Goal: Information Seeking & Learning: Find contact information

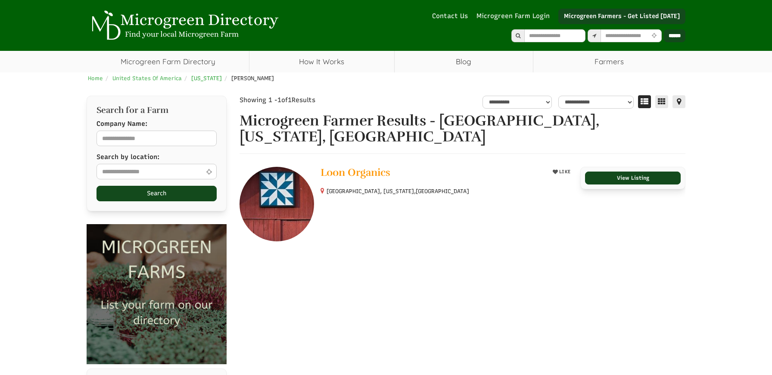
select select "Language Translate Widget"
click at [207, 78] on span "[US_STATE]" at bounding box center [206, 78] width 31 height 6
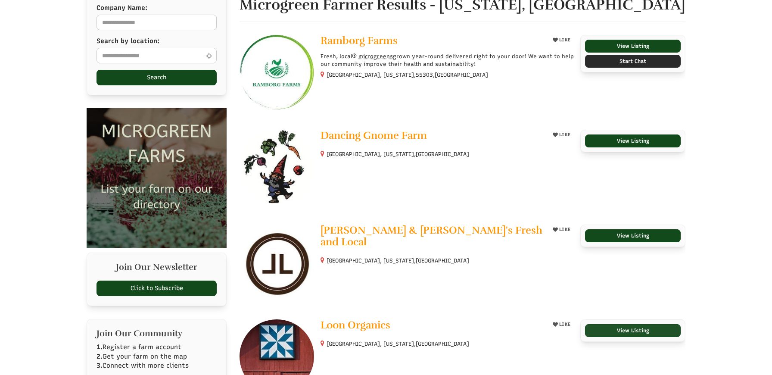
scroll to position [115, 0]
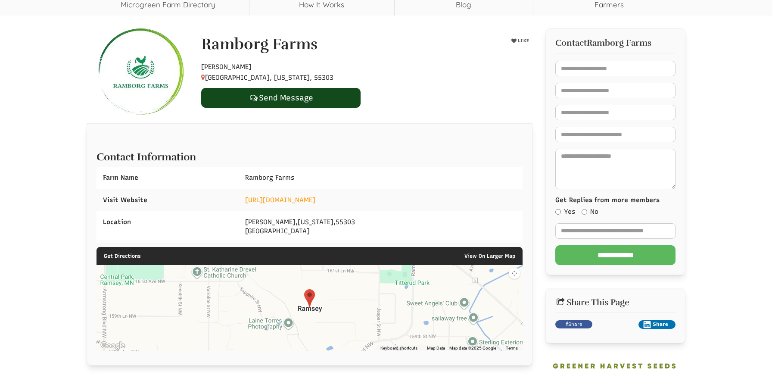
scroll to position [59, 0]
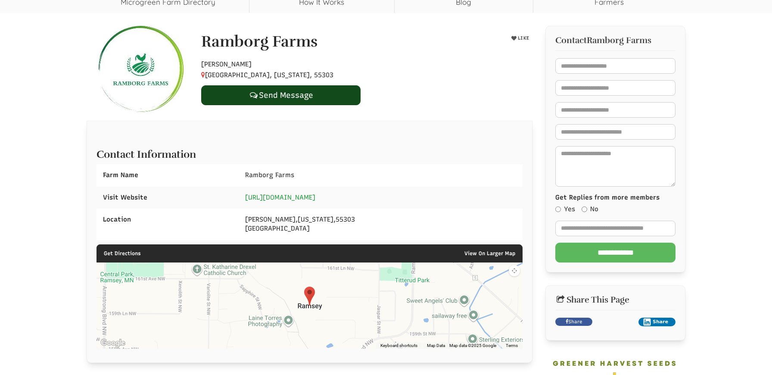
click at [297, 197] on link "[URL][DOMAIN_NAME]" at bounding box center [280, 197] width 70 height 8
click at [394, 93] on div "Hobby Farmer Ramsey, Minnesota, 55303 Send Message" at bounding box center [367, 80] width 344 height 50
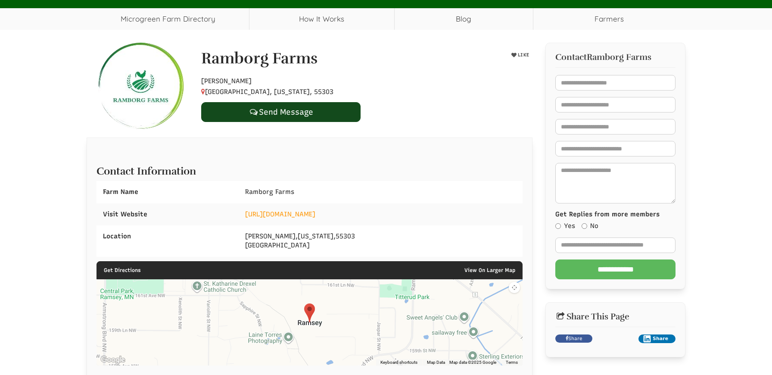
scroll to position [0, 0]
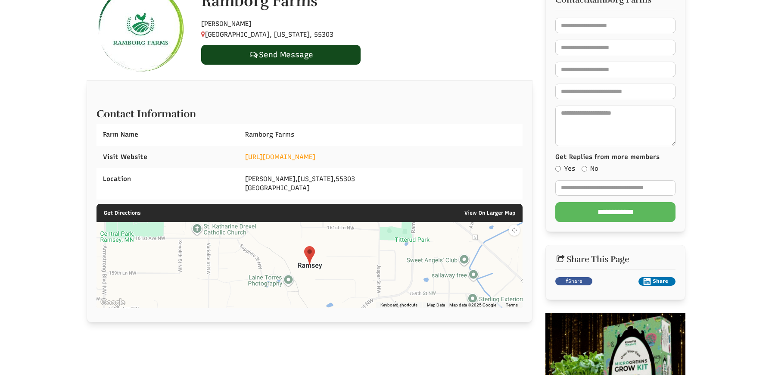
select select "Language Translate Widget"
